Goal: Information Seeking & Learning: Understand process/instructions

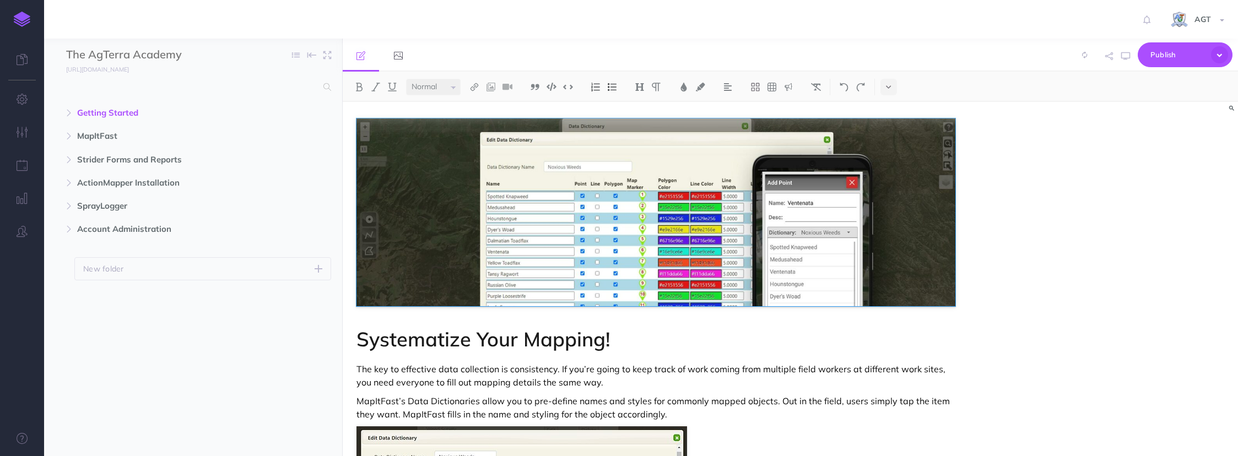
select select "null"
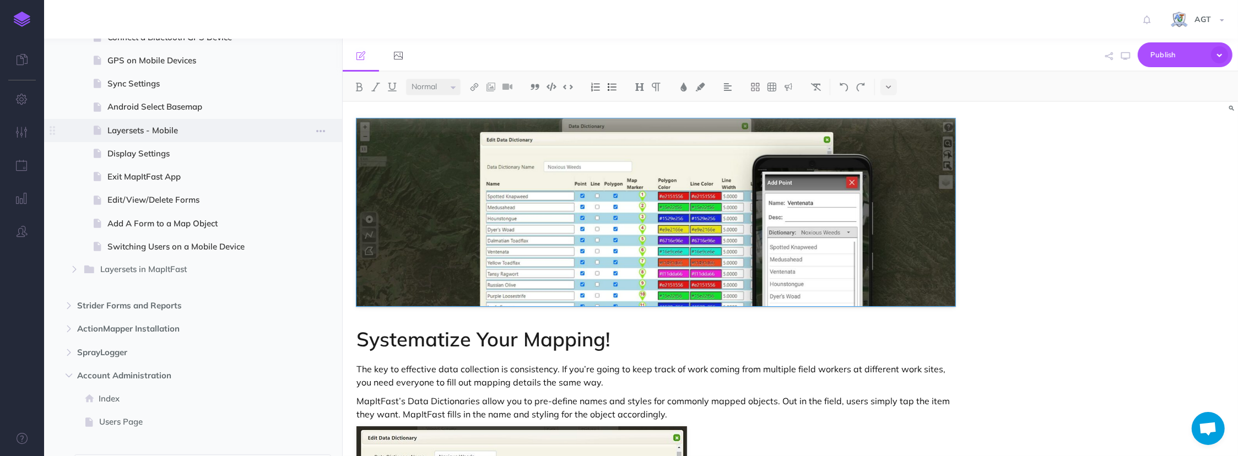
scroll to position [968, 0]
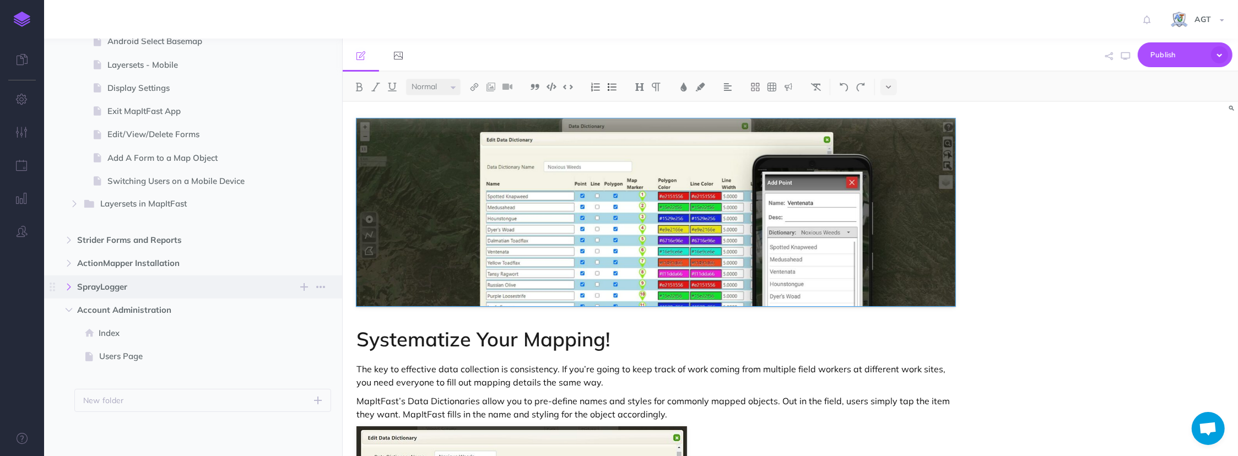
click at [69, 280] on button "button" at bounding box center [69, 286] width 20 height 13
click at [185, 355] on span "SprayLogger Mobile Plug-in" at bounding box center [179, 356] width 159 height 14
select select "null"
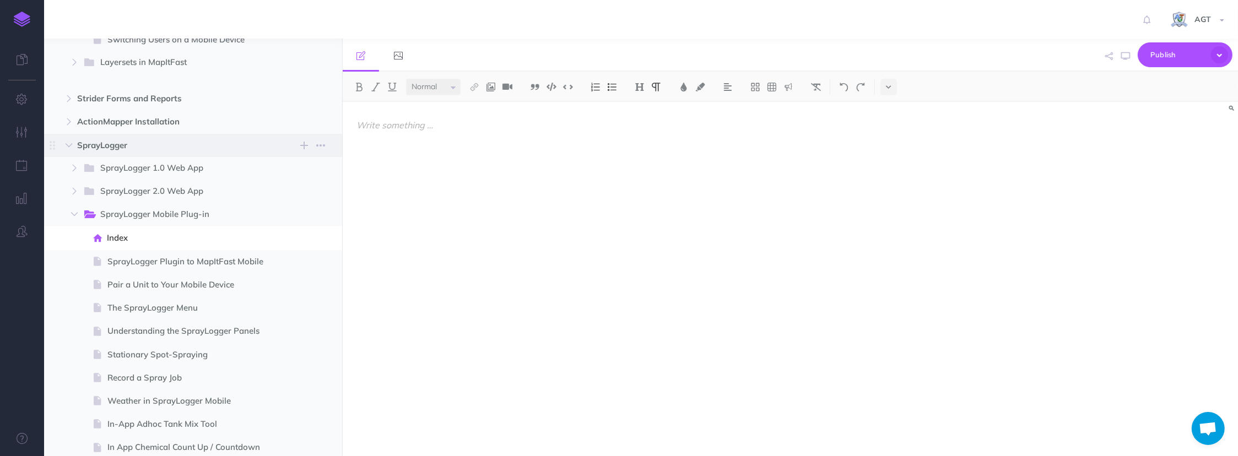
scroll to position [1118, 0]
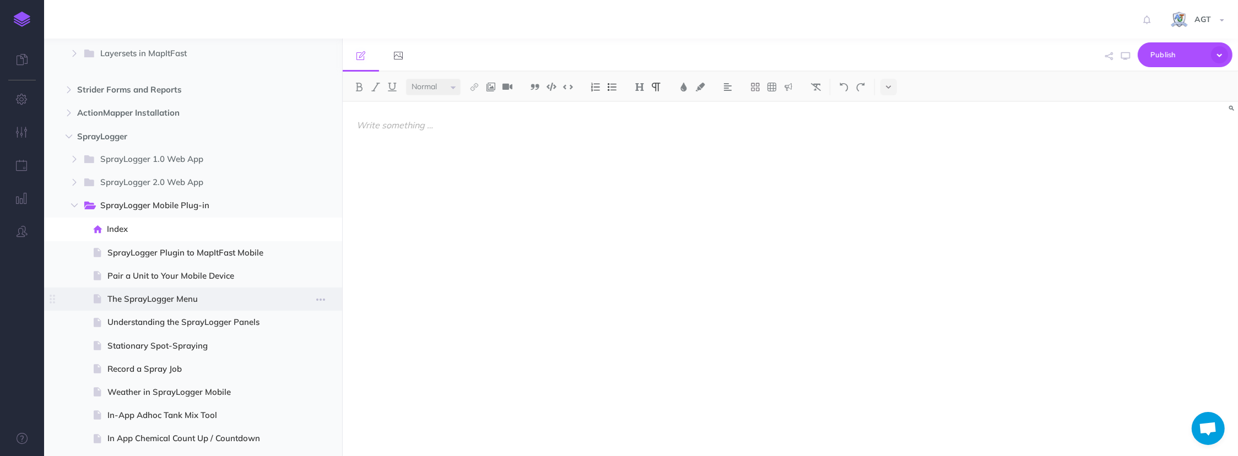
click at [160, 304] on span "The SprayLogger Menu" at bounding box center [191, 298] width 169 height 13
select select "null"
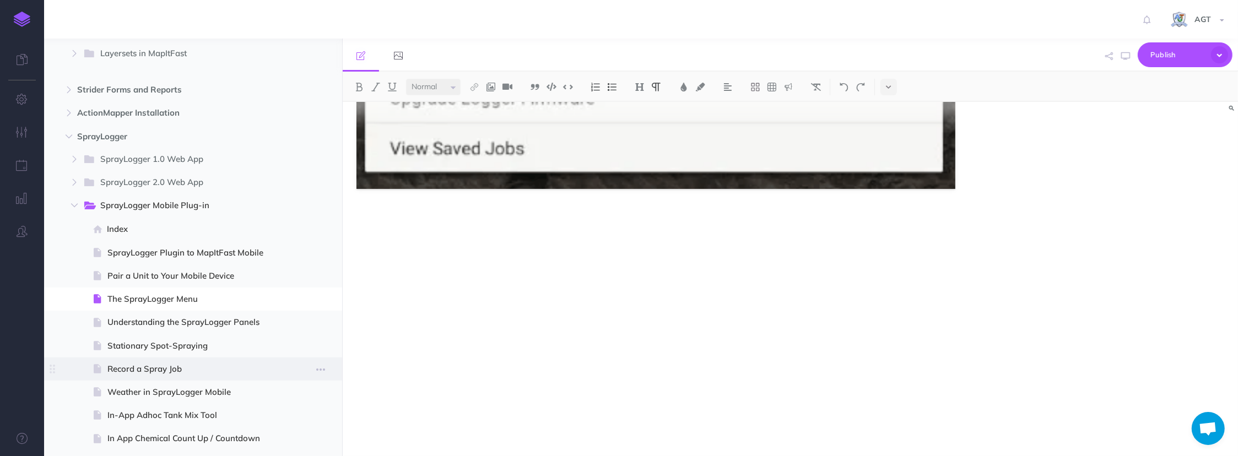
scroll to position [1268, 0]
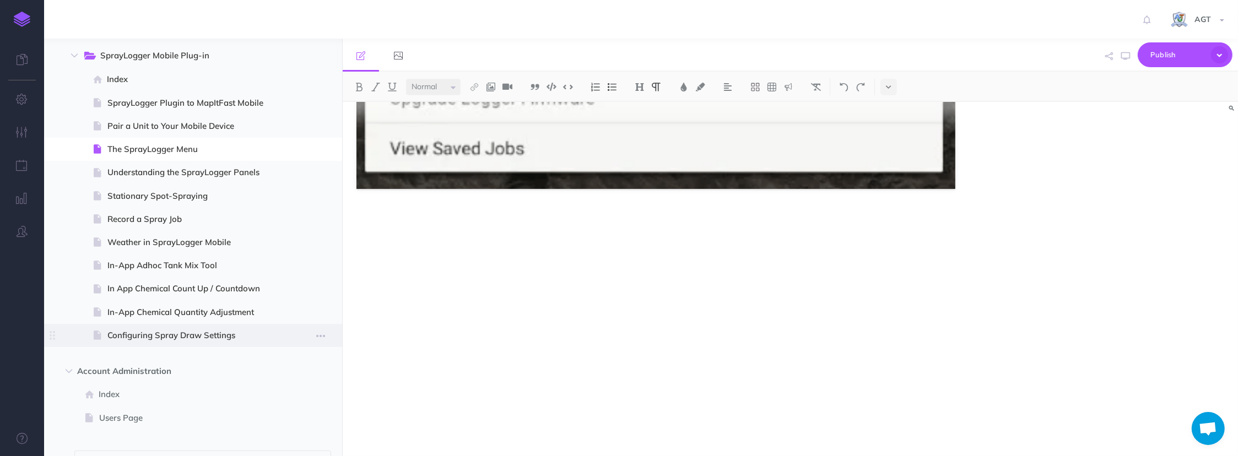
click at [154, 335] on span "Configuring Spray Draw Settings" at bounding box center [191, 335] width 169 height 13
select select "null"
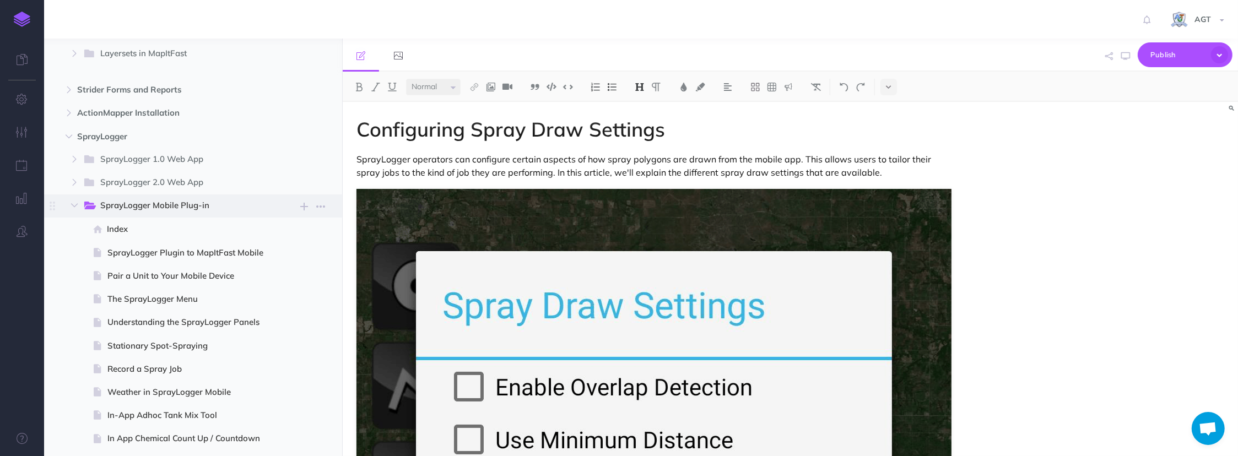
scroll to position [1328, 0]
